Goal: Task Accomplishment & Management: Complete application form

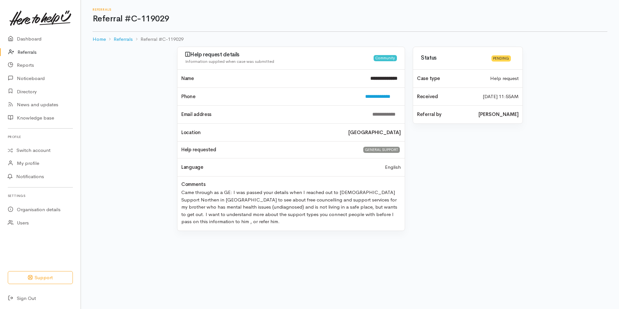
drag, startPoint x: 26, startPoint y: 51, endPoint x: 29, endPoint y: 51, distance: 3.6
click at [26, 51] on link "Referrals" at bounding box center [40, 52] width 81 height 13
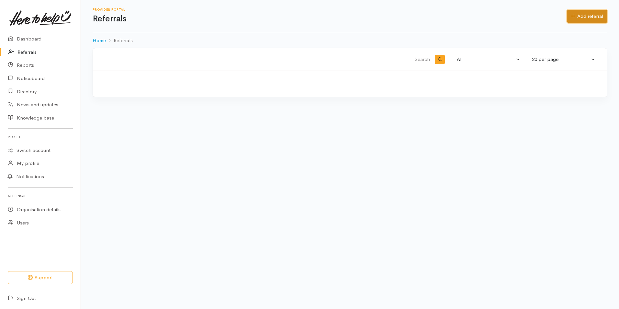
click at [568, 15] on link "Add referral" at bounding box center [587, 16] width 40 height 13
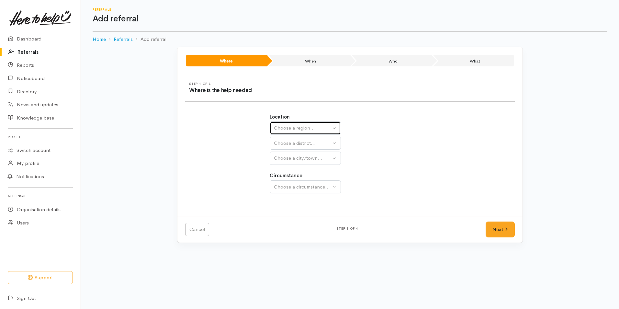
click at [279, 129] on div "Choose a region..." at bounding box center [302, 127] width 57 height 7
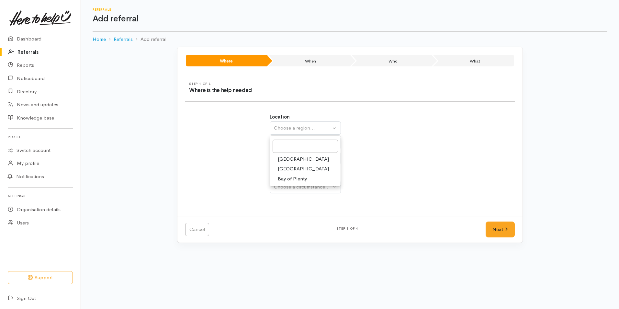
drag, startPoint x: 286, startPoint y: 181, endPoint x: 283, endPoint y: 155, distance: 26.8
click at [286, 179] on span "Bay of Plenty" at bounding box center [292, 178] width 29 height 7
select select "4"
select select
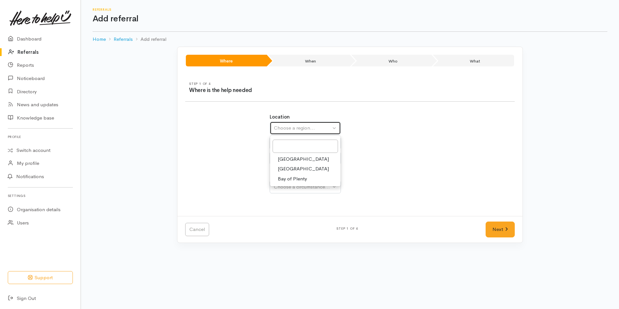
select select
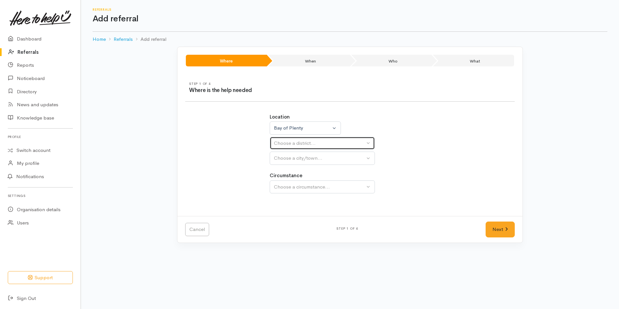
click at [281, 147] on button "Choose a district..." at bounding box center [322, 143] width 105 height 13
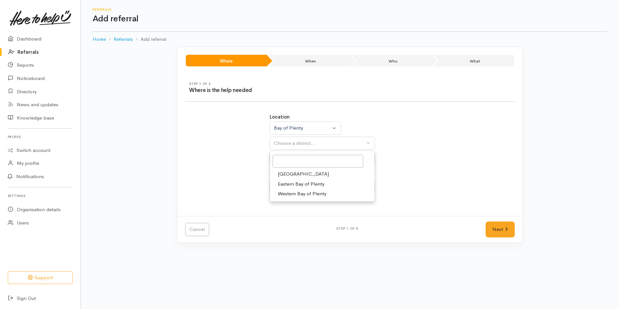
click at [288, 173] on span "[GEOGRAPHIC_DATA]" at bounding box center [303, 173] width 51 height 7
select select "6"
select select
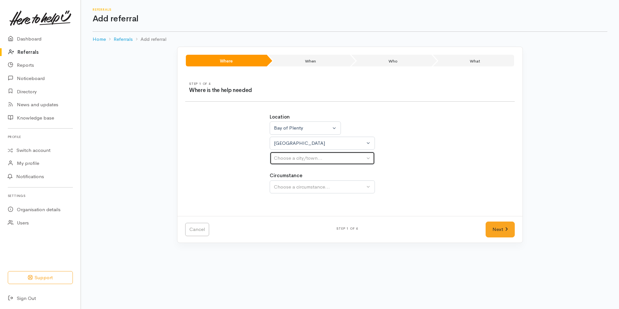
click at [295, 160] on div "Choose a city/town..." at bounding box center [319, 158] width 91 height 7
click at [295, 192] on span "[GEOGRAPHIC_DATA]" at bounding box center [303, 189] width 51 height 7
select select "4"
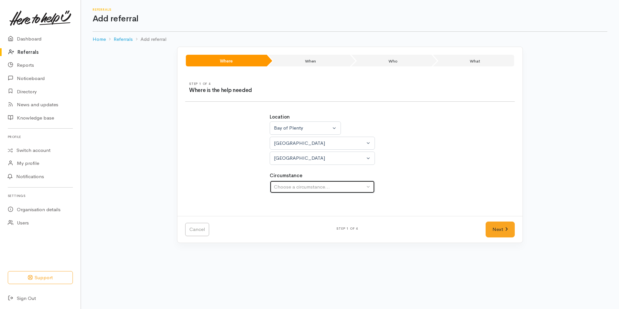
click at [302, 188] on div "Choose a circumstance..." at bounding box center [319, 186] width 91 height 7
click at [297, 218] on span "Community" at bounding box center [290, 217] width 25 height 7
select select "2"
click at [493, 226] on link "Next" at bounding box center [500, 230] width 29 height 16
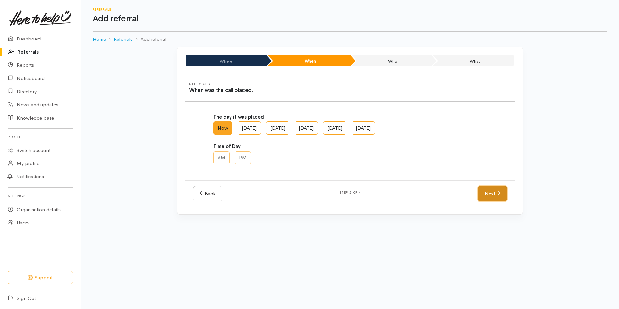
click at [481, 191] on link "Next" at bounding box center [492, 194] width 29 height 16
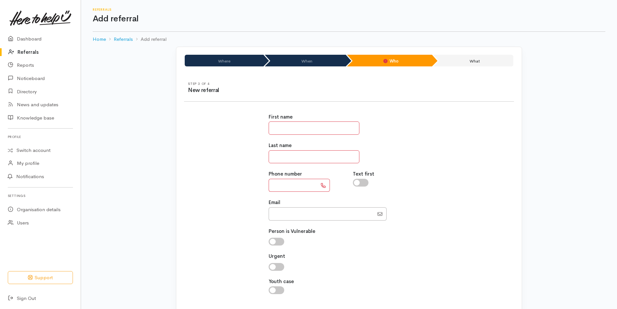
drag, startPoint x: 295, startPoint y: 130, endPoint x: 218, endPoint y: 96, distance: 84.0
click at [295, 130] on input "text" at bounding box center [314, 127] width 91 height 13
type input "*********"
type input "*****"
type input "**********"
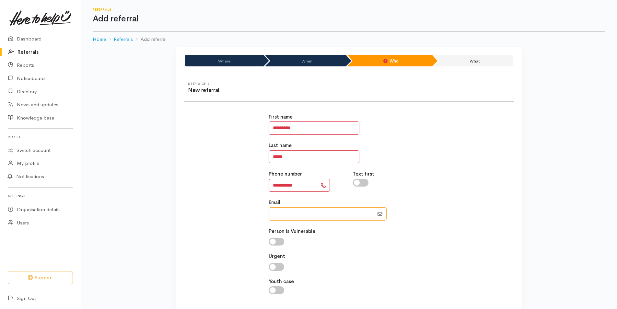
click at [318, 217] on input "Email" at bounding box center [321, 213] width 105 height 13
click at [295, 208] on input "Email" at bounding box center [321, 213] width 105 height 13
paste input "elizabeth.florarae@gmail.com"
click at [285, 212] on input "Email" at bounding box center [321, 213] width 105 height 13
click at [282, 218] on input "Email" at bounding box center [321, 213] width 105 height 13
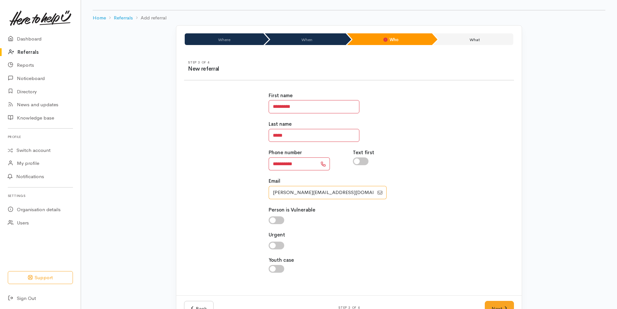
scroll to position [42, 0]
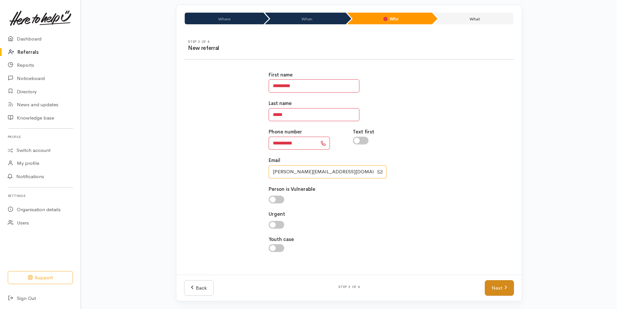
type input "elizabeth.florarae@gmail.com"
click at [504, 292] on link "Next" at bounding box center [499, 288] width 29 height 16
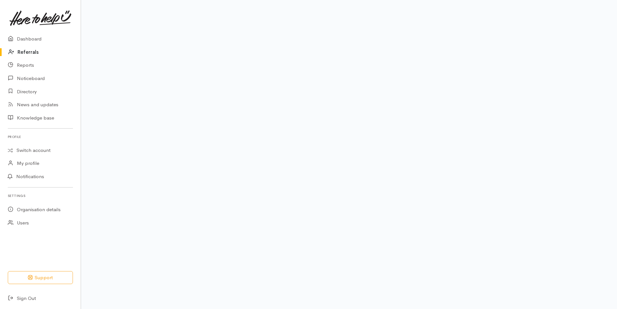
scroll to position [30, 0]
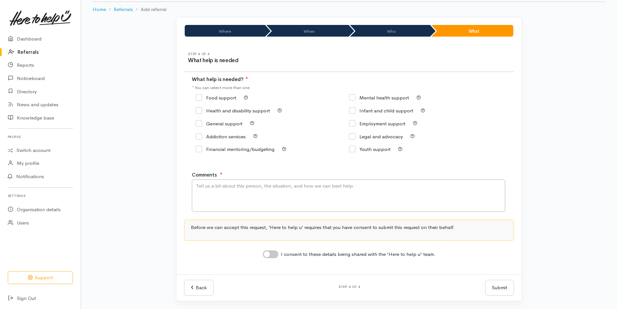
click at [200, 110] on input "Health and disability support" at bounding box center [233, 110] width 74 height 5
checkbox input "true"
click at [252, 201] on textarea "Comments" at bounding box center [348, 195] width 313 height 32
paste textarea "Hello there my father in his mid 60s had a stroke last year and is struggling w…"
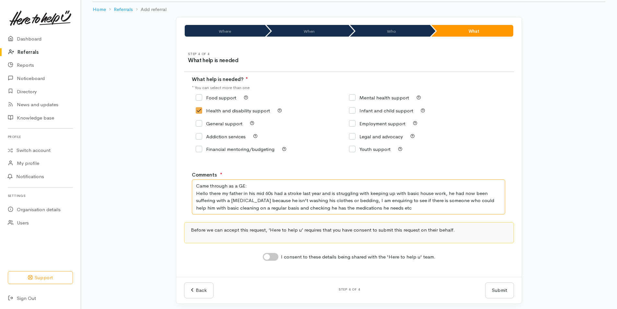
scroll to position [32, 0]
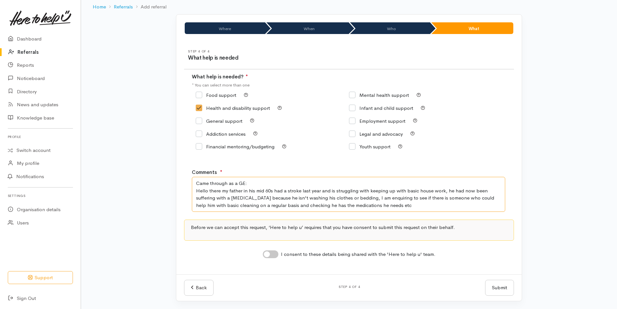
type textarea "Came through as a GE: Hello there my father in his mid 60s had a stroke last ye…"
click at [277, 254] on input "I consent to these details being shared with the 'Here to help u' team." at bounding box center [271, 254] width 16 height 8
checkbox input "true"
drag, startPoint x: 493, startPoint y: 285, endPoint x: 489, endPoint y: 284, distance: 4.5
click at [493, 285] on button "Submit" at bounding box center [499, 288] width 29 height 16
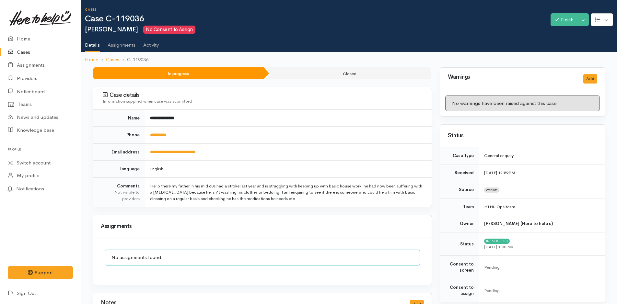
drag, startPoint x: 314, startPoint y: 201, endPoint x: 144, endPoint y: 188, distance: 171.3
click at [144, 188] on tr "Comments Not visible to providers Hello there my father in his mid 60s had a st…" at bounding box center [262, 192] width 339 height 29
click at [218, 194] on td "Hello there my father in his mid 60s had a stroke last year and is struggling w…" at bounding box center [288, 192] width 287 height 29
drag, startPoint x: 302, startPoint y: 198, endPoint x: 150, endPoint y: 183, distance: 152.7
click at [150, 183] on td "Hello there my father in his mid 60s had a stroke last year and is struggling w…" at bounding box center [288, 192] width 287 height 29
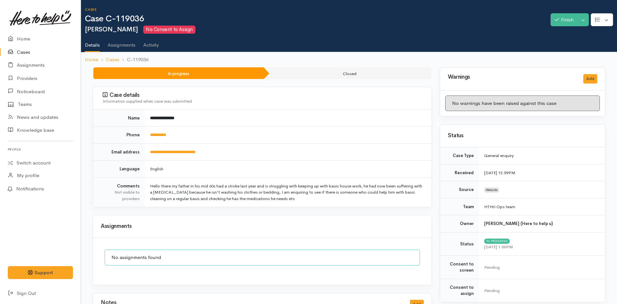
copy td "Hello there my father in his mid 60s had a stroke last year and is struggling w…"
drag, startPoint x: 219, startPoint y: 150, endPoint x: 140, endPoint y: 152, distance: 79.1
click at [140, 152] on tr "**********" at bounding box center [262, 152] width 339 height 17
copy tr "**********"
drag, startPoint x: 262, startPoint y: 202, endPoint x: 145, endPoint y: 184, distance: 118.5
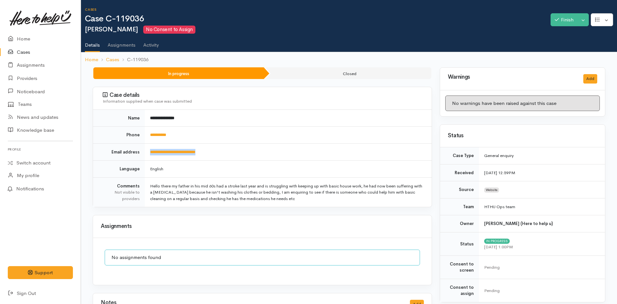
click at [145, 184] on td "Hello there my father in his mid 60s had a stroke last year and is struggling w…" at bounding box center [288, 192] width 287 height 29
copy td "Hello there my father in his mid 60s had a stroke last year and is struggling w…"
click at [31, 35] on link "Home" at bounding box center [40, 38] width 81 height 13
click at [24, 37] on link "Home" at bounding box center [40, 38] width 81 height 13
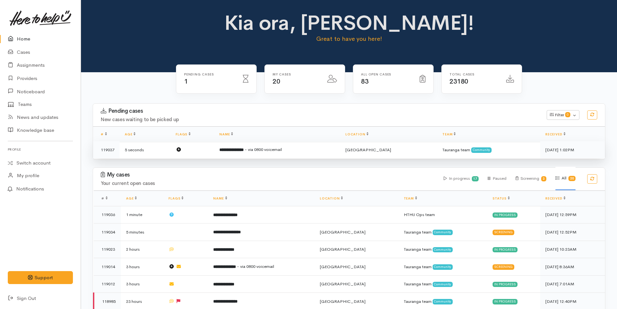
click at [201, 155] on td at bounding box center [192, 149] width 44 height 17
click at [267, 150] on span "- via 0800 voicemail" at bounding box center [263, 150] width 37 height 6
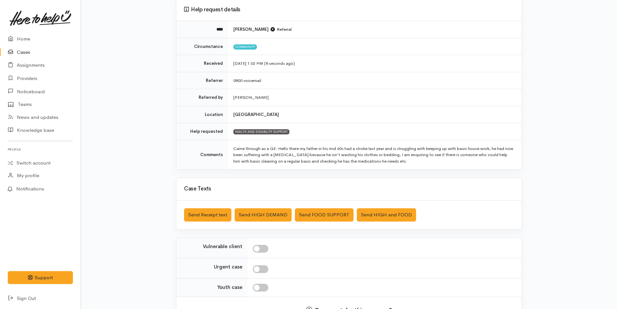
scroll to position [106, 0]
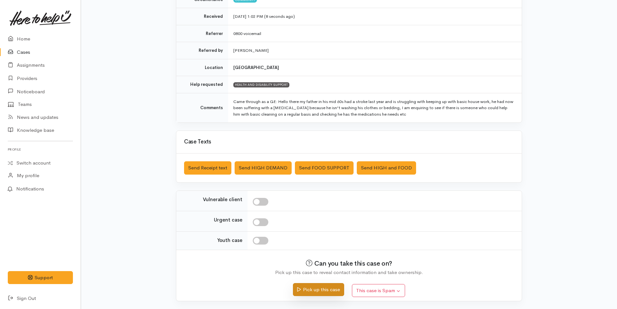
click at [317, 288] on button "Pick up this case" at bounding box center [318, 289] width 51 height 13
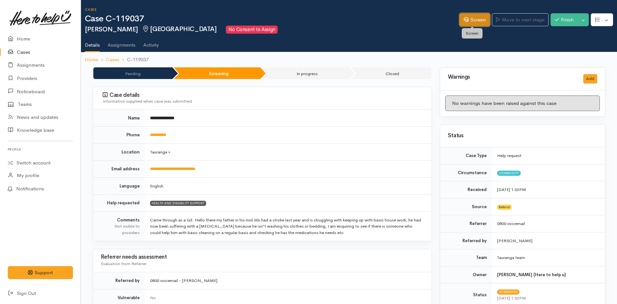
drag, startPoint x: 474, startPoint y: 17, endPoint x: 392, endPoint y: 7, distance: 82.2
click at [473, 17] on link "Screen" at bounding box center [474, 19] width 30 height 13
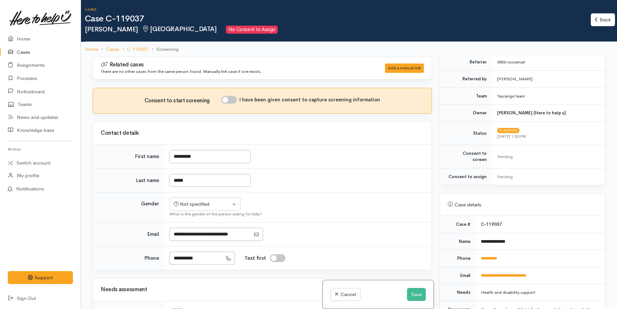
scroll to position [227, 0]
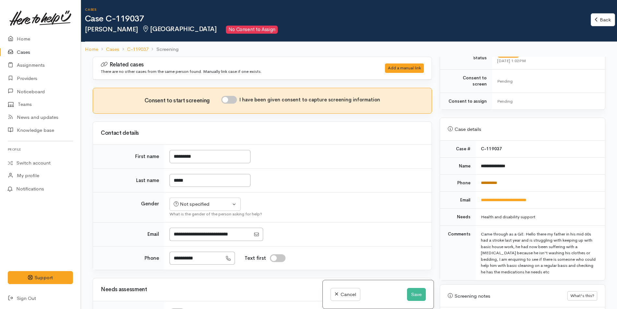
click at [491, 181] on link "**********" at bounding box center [489, 183] width 16 height 4
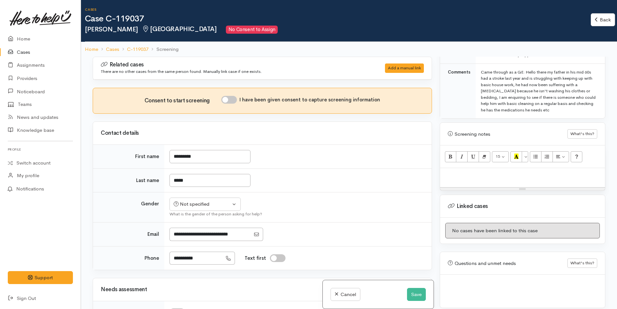
click at [460, 168] on div at bounding box center [522, 177] width 165 height 19
paste div
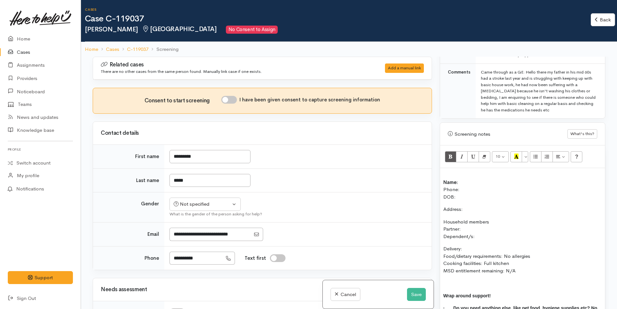
scroll to position [8, 0]
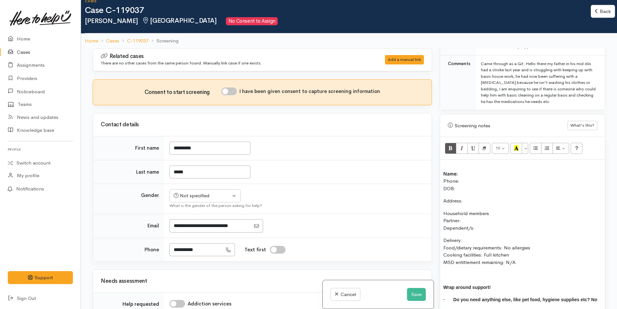
click at [460, 168] on p "Name: Phone: DOB:" at bounding box center [522, 177] width 158 height 29
click at [478, 173] on p "Name: Elizabeth Lewis Phone: DOB:" at bounding box center [522, 177] width 158 height 29
click at [198, 200] on button "Not specified" at bounding box center [204, 195] width 71 height 13
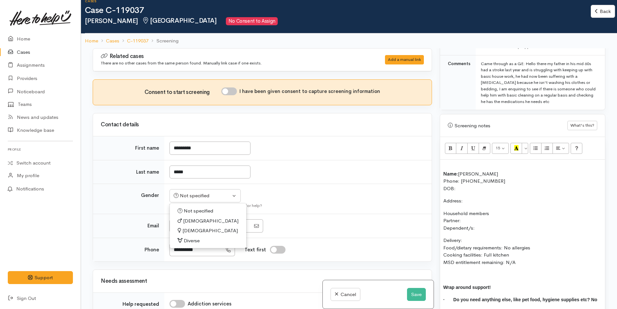
click at [196, 231] on span "[DEMOGRAPHIC_DATA]" at bounding box center [209, 230] width 55 height 7
select select "[DEMOGRAPHIC_DATA]"
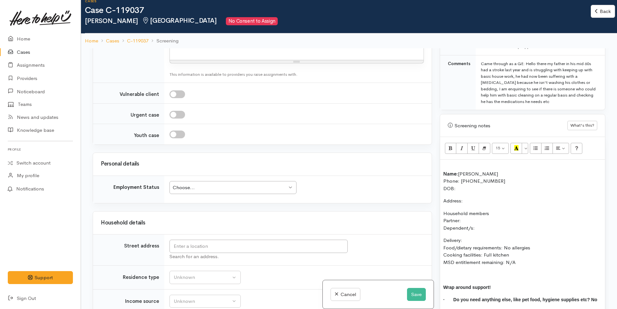
scroll to position [583, 0]
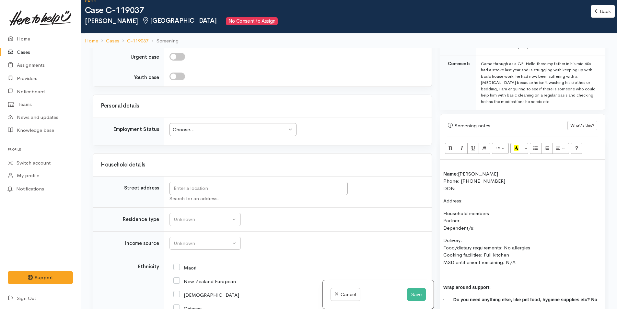
click at [460, 184] on p "Name: Elizabeth Lewis Phone: 0274078432 DOB:" at bounding box center [522, 177] width 158 height 29
click at [254, 188] on input "text" at bounding box center [258, 188] width 178 height 13
type input "485A Lake Arapuni Road, Putāruru, New Zealand"
drag, startPoint x: 225, startPoint y: 180, endPoint x: 137, endPoint y: 181, distance: 88.5
click at [137, 181] on tr "Street address 485A Lake Arapuni Road, Putāruru, New Zealand Search for an addr…" at bounding box center [262, 192] width 339 height 31
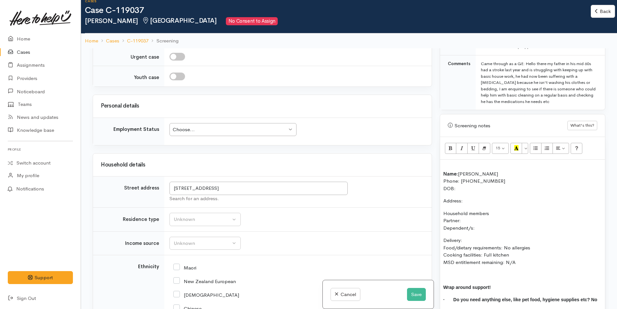
click at [474, 197] on p "Address:" at bounding box center [522, 200] width 158 height 7
click at [410, 295] on button "Save" at bounding box center [416, 294] width 19 height 13
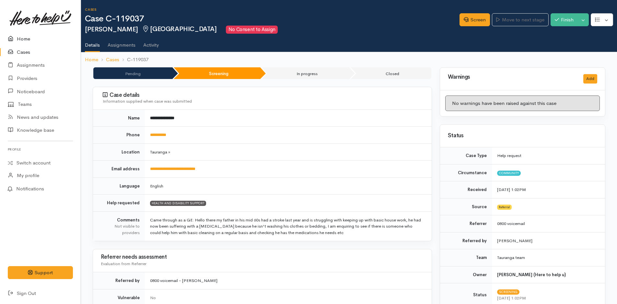
click at [27, 36] on link "Home" at bounding box center [40, 38] width 81 height 13
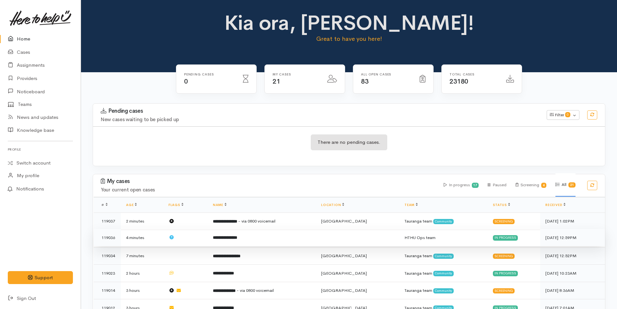
click at [251, 238] on td "**********" at bounding box center [262, 237] width 108 height 17
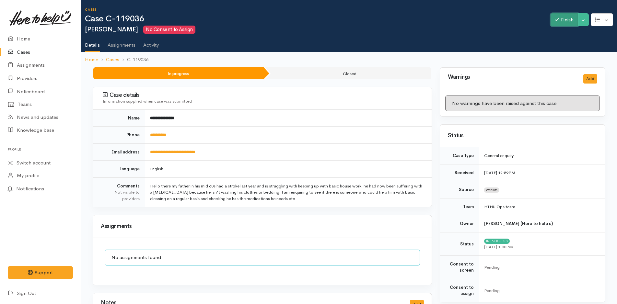
drag, startPoint x: 562, startPoint y: 26, endPoint x: 562, endPoint y: 22, distance: 3.6
click at [562, 22] on button "Finish" at bounding box center [563, 19] width 27 height 13
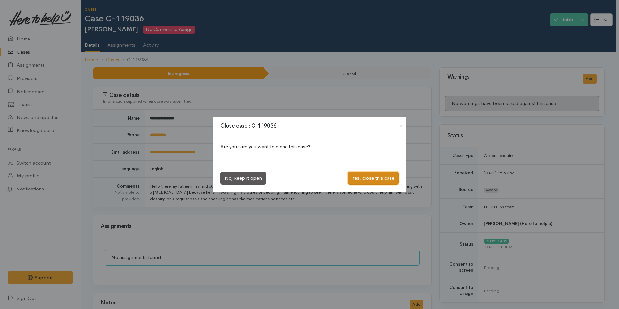
click at [374, 177] on button "Yes, close this case" at bounding box center [373, 178] width 51 height 13
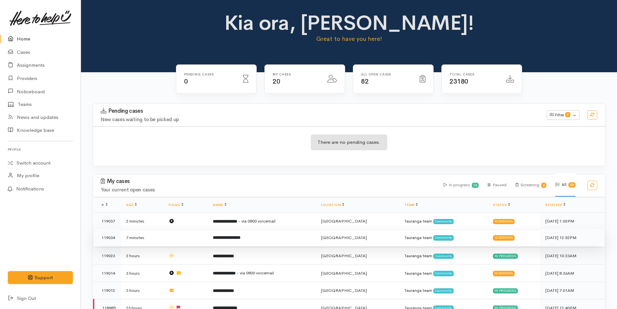
click at [316, 230] on td "**********" at bounding box center [262, 237] width 108 height 17
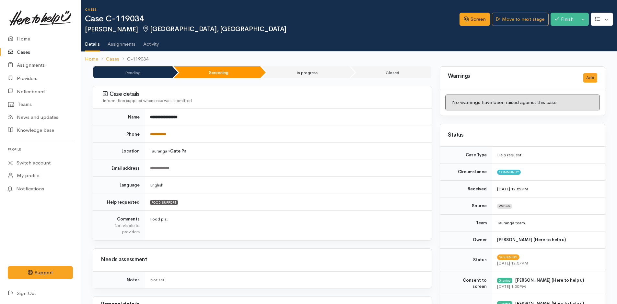
click at [166, 134] on link "**********" at bounding box center [158, 134] width 16 height 4
click at [472, 20] on link "Screen" at bounding box center [474, 19] width 30 height 13
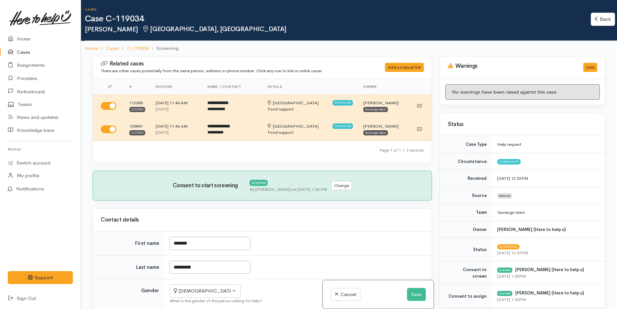
scroll to position [292, 0]
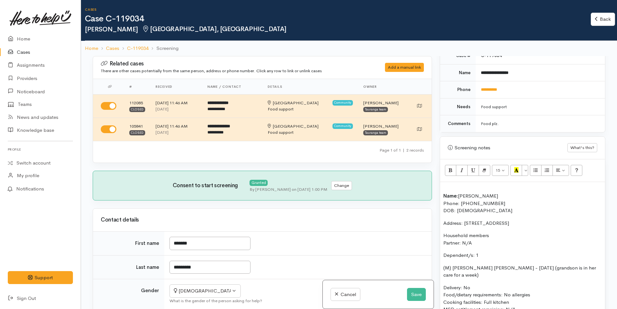
click at [442, 195] on div "Name: [PERSON_NAME] Phone: [PHONE_NUMBER] DOB: [DEMOGRAPHIC_DATA] Address: [STR…" at bounding box center [522, 277] width 165 height 190
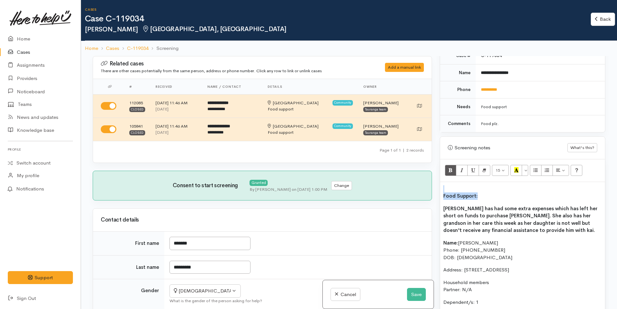
drag, startPoint x: 402, startPoint y: 192, endPoint x: 393, endPoint y: 191, distance: 8.8
click at [393, 191] on div "Related cases There are other cases potentially from the same person, address o…" at bounding box center [349, 210] width 520 height 309
click at [521, 171] on button "Recent Color" at bounding box center [516, 170] width 12 height 11
click at [450, 198] on b "Food Support:" at bounding box center [460, 196] width 34 height 6
click at [441, 195] on div "Food Support: [PERSON_NAME] has had some extra expenses which has left her shor…" at bounding box center [522, 300] width 165 height 237
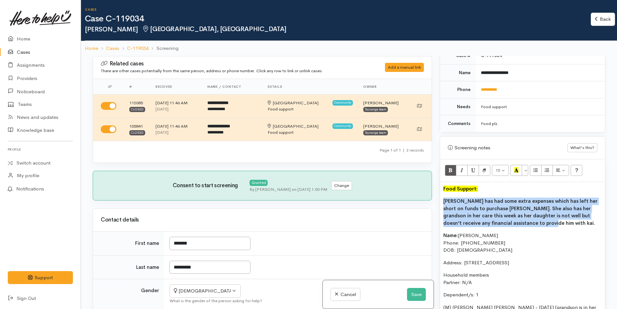
drag, startPoint x: 526, startPoint y: 224, endPoint x: 429, endPoint y: 201, distance: 99.6
click at [429, 201] on div "Related cases There are other cases potentially from the same person, address o…" at bounding box center [349, 210] width 520 height 309
click at [448, 170] on button "Bold (CTRL+B)" at bounding box center [451, 170] width 12 height 11
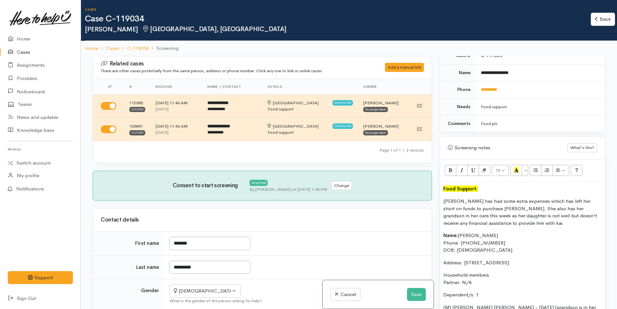
click at [498, 227] on div "Food Support: [PERSON_NAME] has had some extra expenses which has left her shor…" at bounding box center [522, 296] width 165 height 229
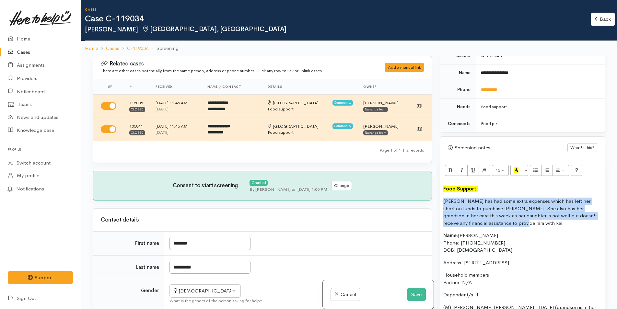
drag, startPoint x: 496, startPoint y: 222, endPoint x: 439, endPoint y: 200, distance: 61.0
click at [439, 200] on div "Warnings Add No warnings have been raised against this case Add Warning Title ●…" at bounding box center [522, 210] width 173 height 309
copy p "[PERSON_NAME] has had some extra expenses which has left her short on funds to …"
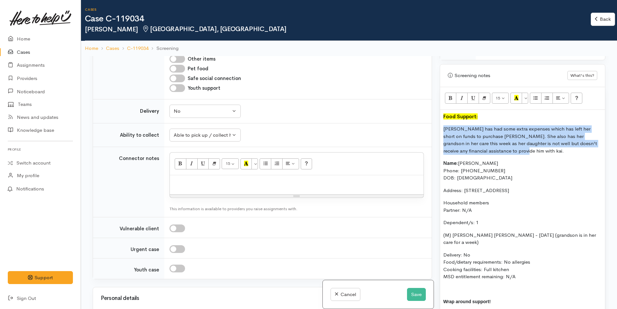
scroll to position [421, 0]
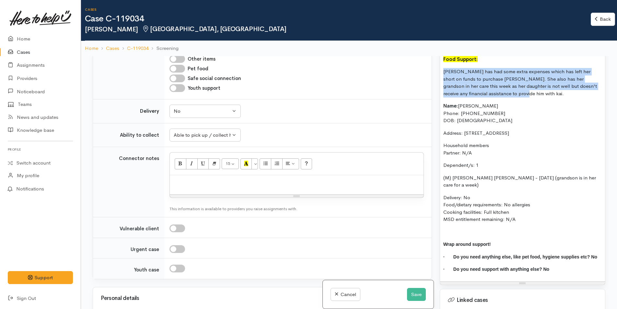
drag, startPoint x: 518, startPoint y: 214, endPoint x: 434, endPoint y: 104, distance: 138.2
click at [434, 104] on div "Related cases There are other cases potentially from the same person, address o…" at bounding box center [349, 210] width 520 height 309
copy div "Name: [PERSON_NAME] Phone: [PHONE_NUMBER] DOB: [DEMOGRAPHIC_DATA] Address: [STR…"
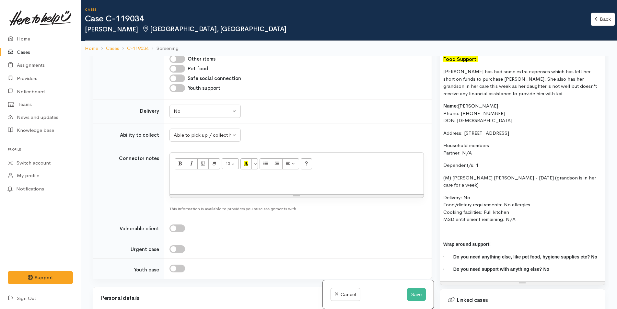
click at [205, 179] on p at bounding box center [296, 182] width 247 height 7
paste div
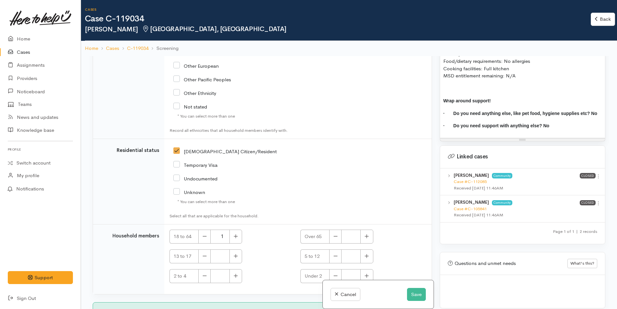
scroll to position [1220, 0]
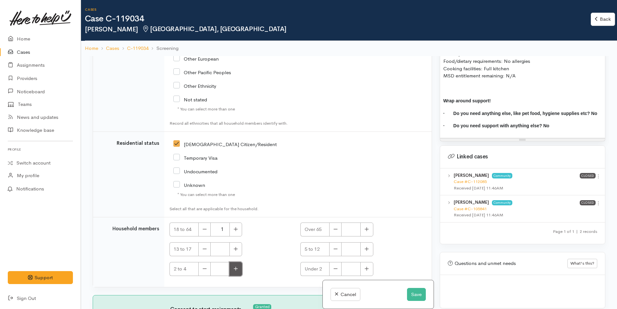
click at [233, 268] on button "button" at bounding box center [235, 269] width 13 height 14
type input "1"
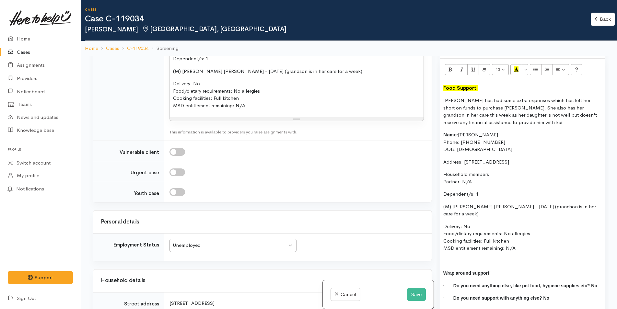
scroll to position [273, 0]
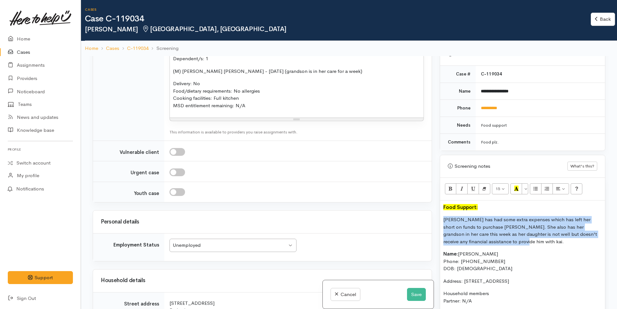
drag, startPoint x: 490, startPoint y: 241, endPoint x: 423, endPoint y: 222, distance: 69.6
click at [423, 222] on div "Related cases There are other cases potentially from the same person, address o…" at bounding box center [349, 210] width 520 height 309
copy p "[PERSON_NAME] has had some extra expenses which has left her short on funds to …"
click at [418, 296] on button "Save" at bounding box center [416, 294] width 19 height 13
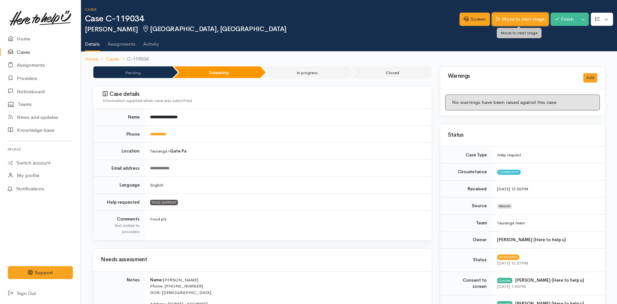
click at [514, 18] on link "Move to next stage" at bounding box center [520, 19] width 56 height 13
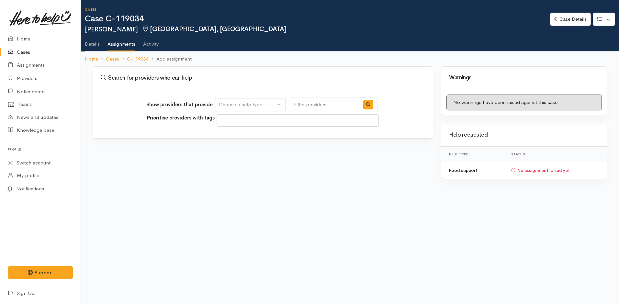
select select
drag, startPoint x: 237, startPoint y: 104, endPoint x: 237, endPoint y: 109, distance: 4.6
click at [237, 105] on div "Choose a help type..." at bounding box center [247, 104] width 57 height 7
click at [234, 132] on span "Food support" at bounding box center [238, 135] width 30 height 7
select select "3"
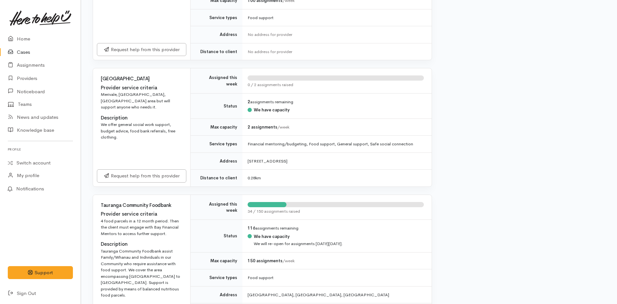
scroll to position [259, 0]
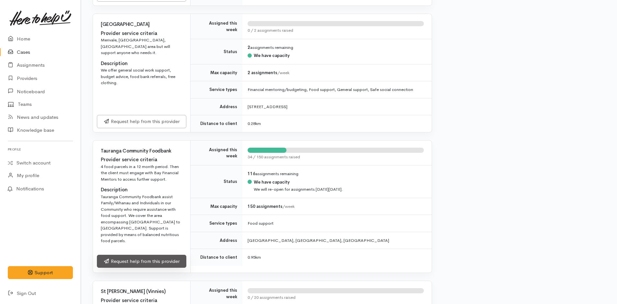
click at [132, 257] on link "Request help from this provider" at bounding box center [141, 261] width 89 height 13
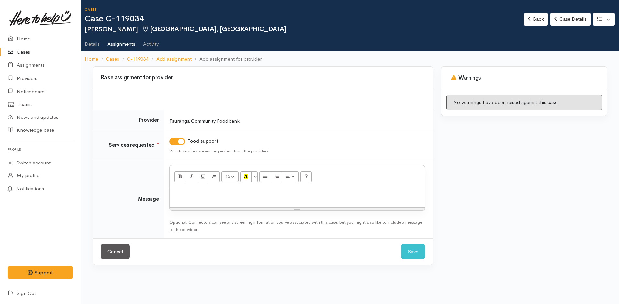
drag, startPoint x: 207, startPoint y: 197, endPoint x: 203, endPoint y: 190, distance: 8.0
click at [207, 197] on p at bounding box center [297, 194] width 249 height 7
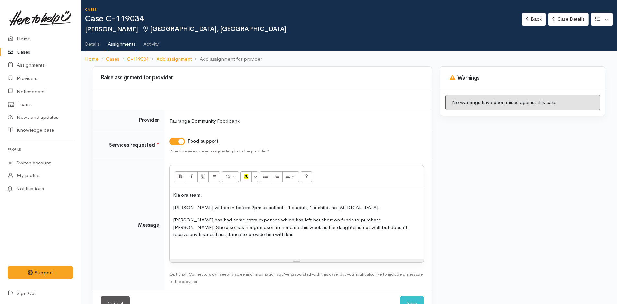
click at [380, 205] on p "Heather will be in before 2pm to collect - 1 x adult, 1 x child, no food allerg…" at bounding box center [296, 207] width 247 height 7
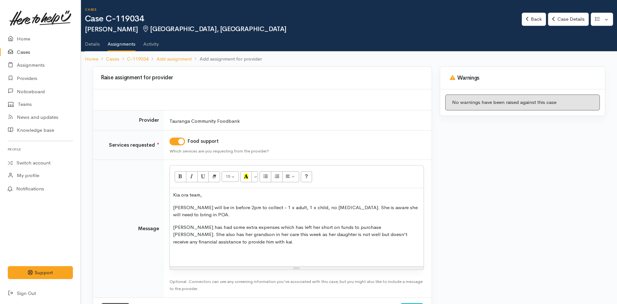
click at [202, 257] on p at bounding box center [296, 254] width 247 height 7
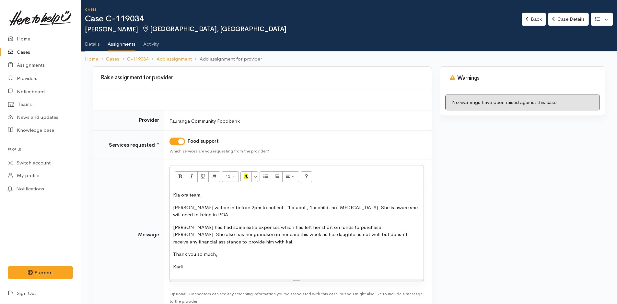
drag, startPoint x: 199, startPoint y: 246, endPoint x: 290, endPoint y: 302, distance: 107.0
click at [290, 302] on td "<p>Kia ora team,&nbsp;</p><p>Heather will be in before 2pm to collect - 1 x adu…" at bounding box center [297, 235] width 267 height 150
click at [321, 149] on td "Food support Which services are you requesting from the provider?" at bounding box center [297, 145] width 267 height 30
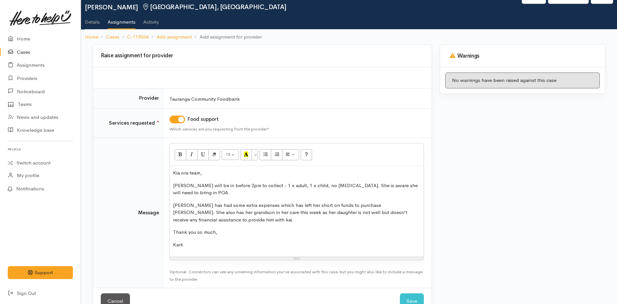
scroll to position [40, 0]
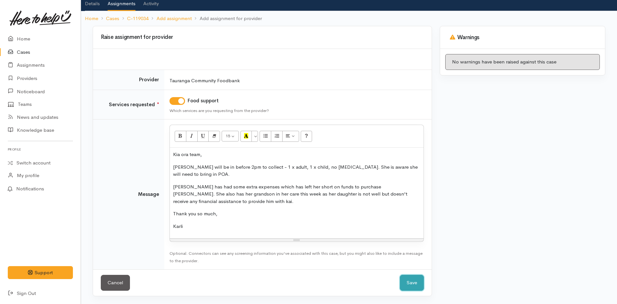
click at [407, 278] on button "Save" at bounding box center [412, 283] width 24 height 16
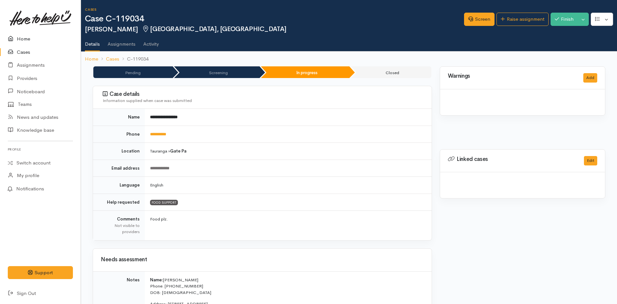
drag, startPoint x: 0, startPoint y: 0, endPoint x: 27, endPoint y: 35, distance: 43.7
click at [27, 35] on link "Home" at bounding box center [40, 38] width 81 height 13
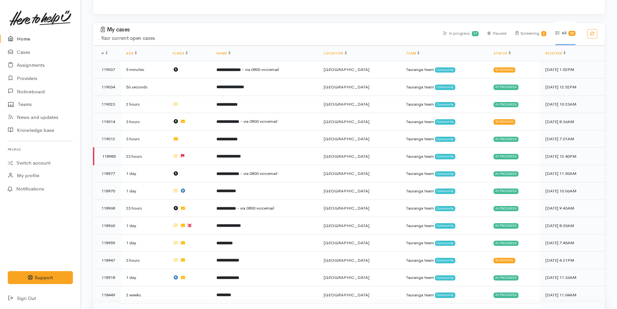
scroll to position [268, 0]
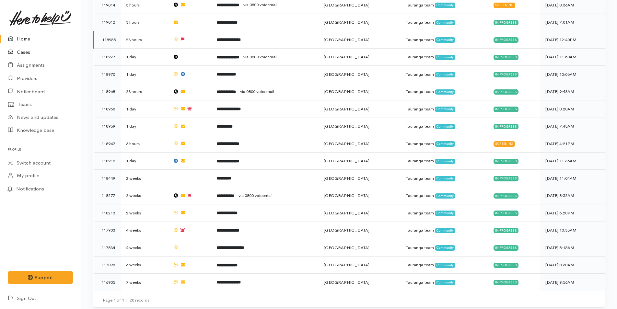
drag, startPoint x: 27, startPoint y: 32, endPoint x: 2, endPoint y: 46, distance: 28.4
click at [27, 32] on div "KM Settings Sign out Home Cases Assignments Providers" at bounding box center [40, 154] width 65 height 301
click at [14, 43] on icon at bounding box center [12, 39] width 9 height 8
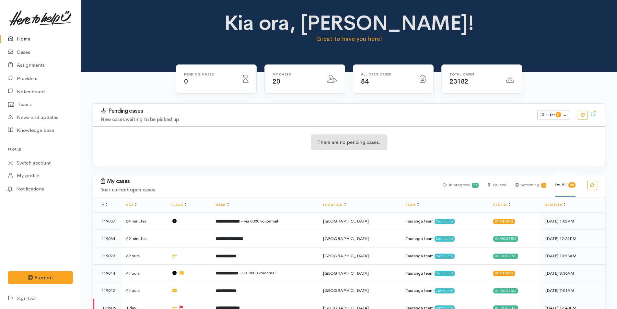
click at [28, 37] on link "Home" at bounding box center [40, 38] width 81 height 13
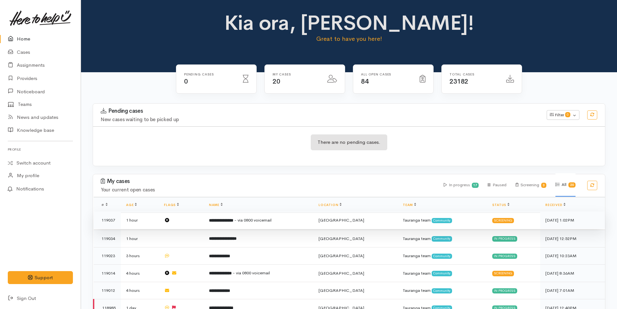
click at [259, 223] on span "- via 0800 voicemail" at bounding box center [252, 220] width 37 height 6
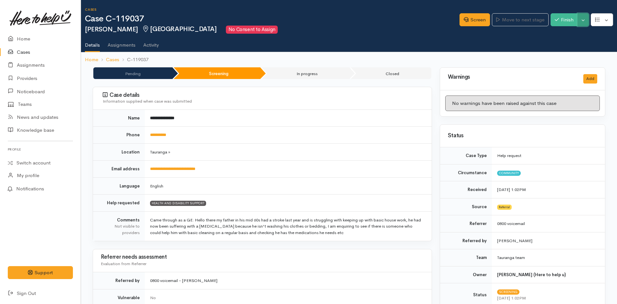
click at [582, 20] on button "Toggle Dropdown" at bounding box center [582, 19] width 11 height 13
click at [604, 17] on button "button" at bounding box center [602, 19] width 22 height 13
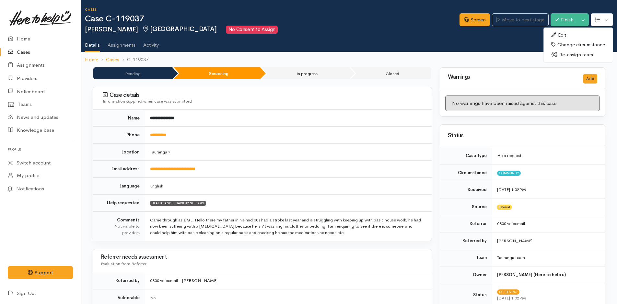
click at [575, 54] on link "Re-assign team" at bounding box center [577, 55] width 69 height 10
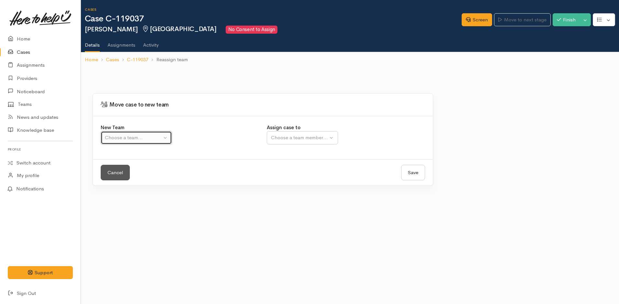
click at [143, 138] on div "Choose a team..." at bounding box center [133, 137] width 57 height 7
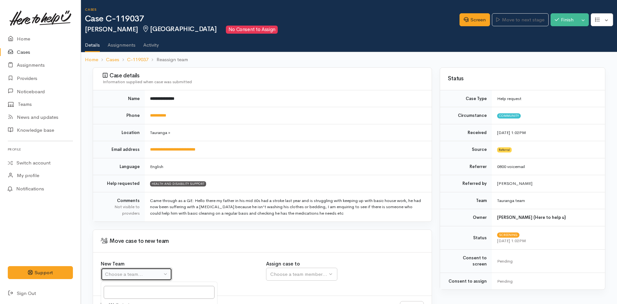
click at [120, 278] on button "Choose a team..." at bounding box center [136, 274] width 71 height 13
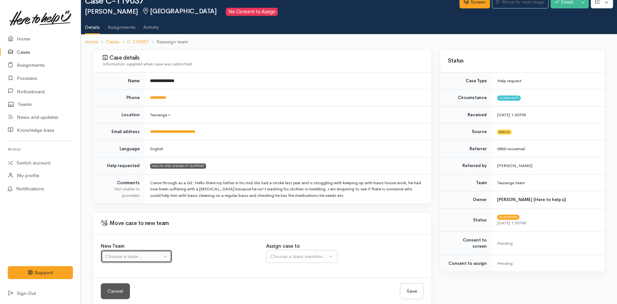
scroll to position [26, 0]
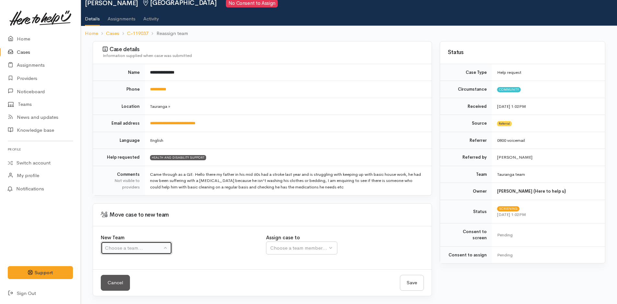
click at [122, 251] on div "Choose a team..." at bounding box center [133, 248] width 57 height 7
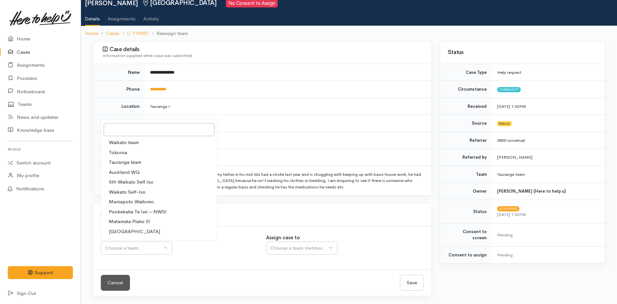
click at [127, 141] on span "Waikato team" at bounding box center [124, 142] width 30 height 7
select select "1"
select select
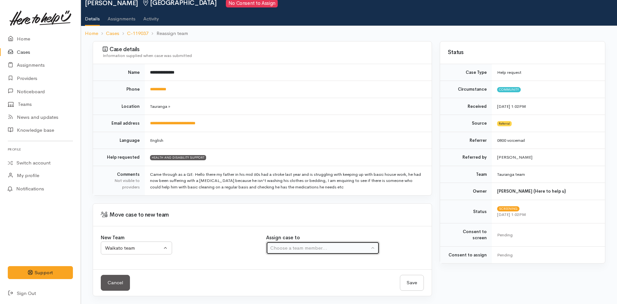
click at [298, 244] on button "Choose a team member..." at bounding box center [322, 248] width 113 height 13
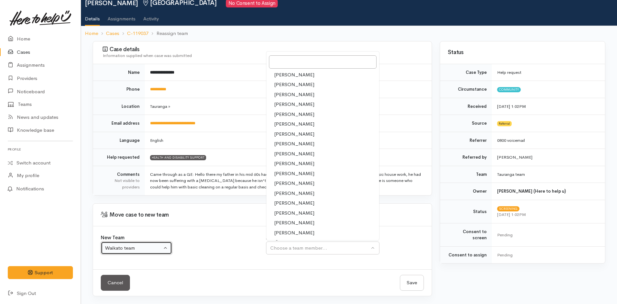
click at [108, 249] on div "Waikato team" at bounding box center [133, 248] width 57 height 7
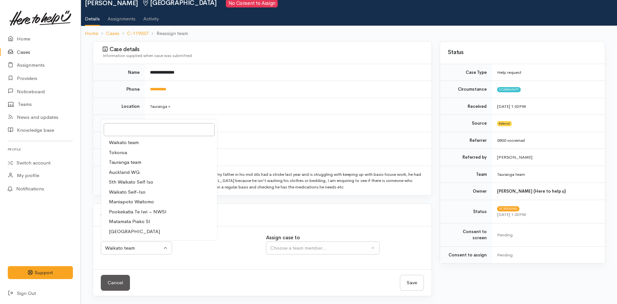
click at [135, 163] on span "Tauranga team" at bounding box center [125, 162] width 32 height 7
select select "3"
select select
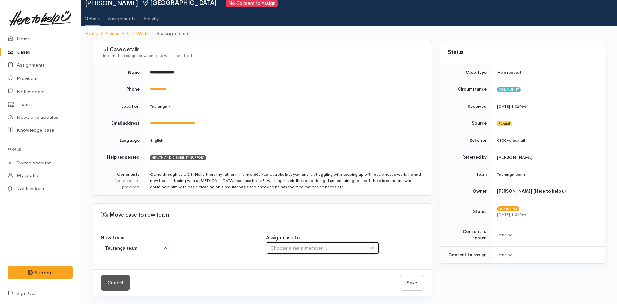
click at [313, 245] on div "Choose a team member..." at bounding box center [319, 248] width 99 height 7
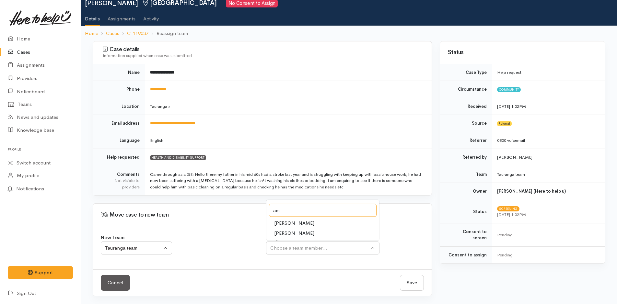
type input "am"
click at [289, 220] on span "Amanda Gabb" at bounding box center [294, 223] width 40 height 7
select select "205"
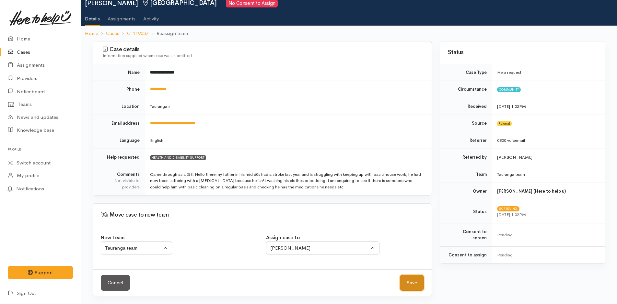
click at [420, 279] on button "Save" at bounding box center [412, 283] width 24 height 16
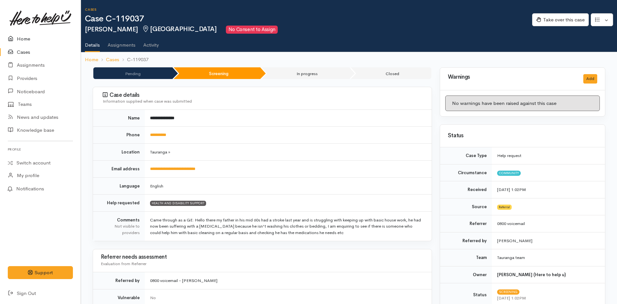
click at [29, 38] on link "Home" at bounding box center [40, 38] width 81 height 13
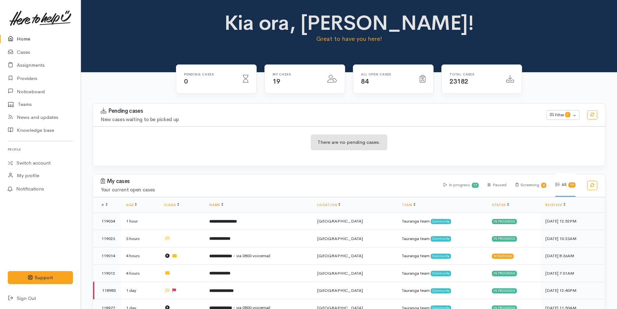
drag, startPoint x: 31, startPoint y: 34, endPoint x: 20, endPoint y: 43, distance: 14.8
click at [31, 34] on link "Home" at bounding box center [40, 38] width 81 height 13
click at [27, 39] on link "Home" at bounding box center [40, 38] width 81 height 13
click at [32, 37] on link "Home" at bounding box center [40, 38] width 81 height 13
click at [24, 37] on link "Home" at bounding box center [40, 38] width 81 height 13
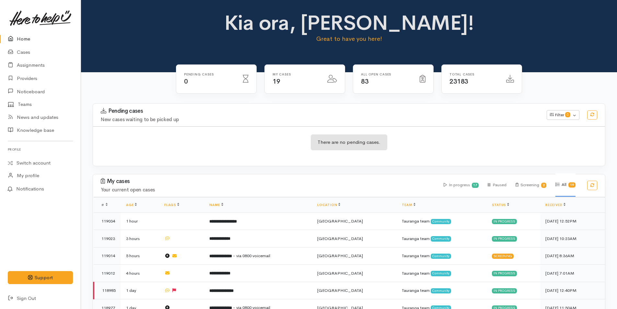
click at [21, 37] on link "Home" at bounding box center [40, 38] width 81 height 13
click at [18, 39] on link "Home" at bounding box center [40, 38] width 81 height 13
click at [36, 36] on link "Home" at bounding box center [40, 38] width 81 height 13
